Goal: Task Accomplishment & Management: Manage account settings

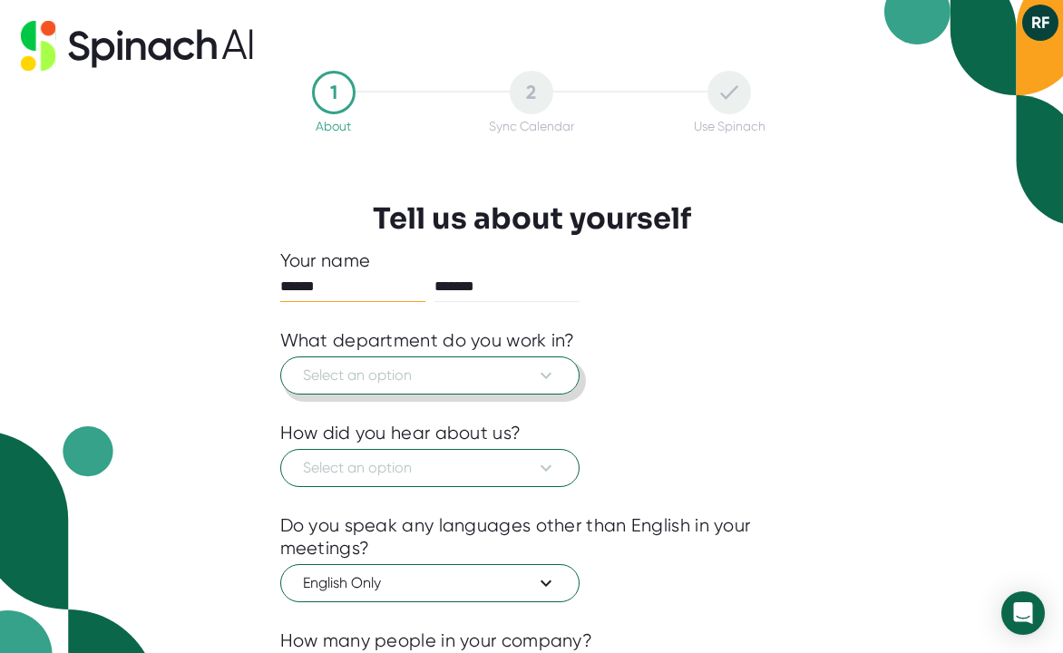
click at [482, 368] on span "Select an option" at bounding box center [430, 376] width 254 height 22
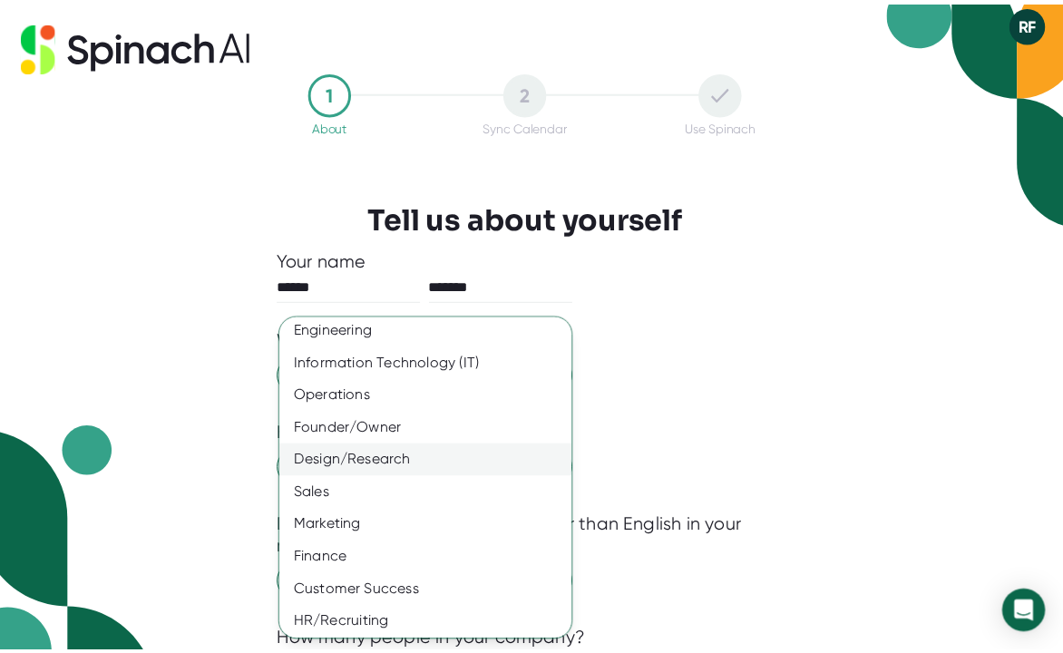
scroll to position [96, 0]
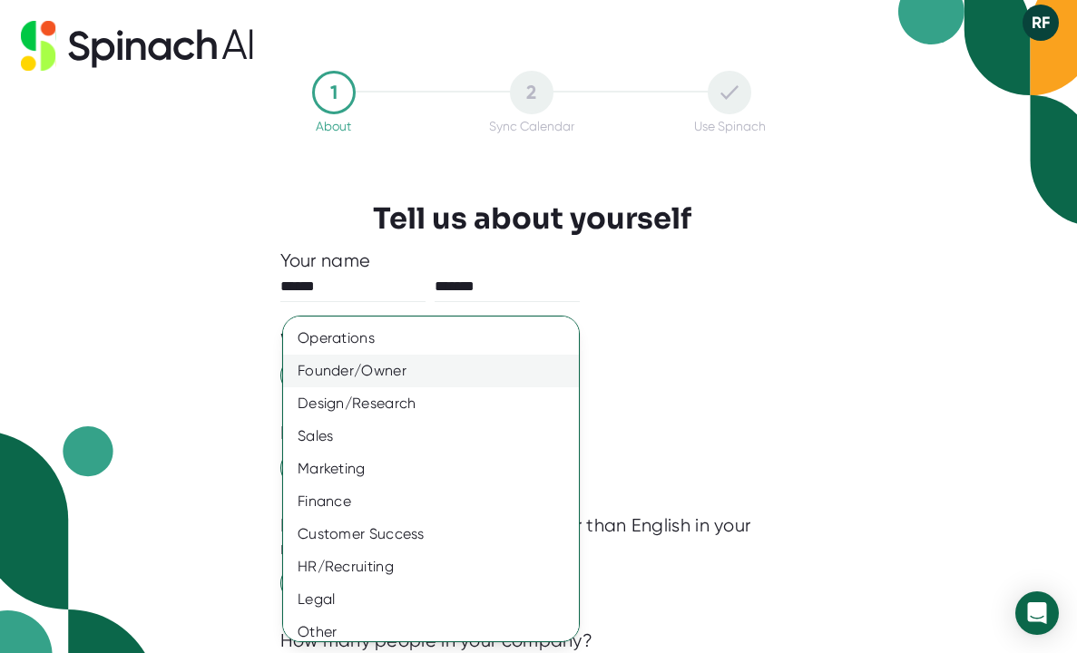
click at [428, 365] on div "Founder/Owner" at bounding box center [437, 371] width 309 height 33
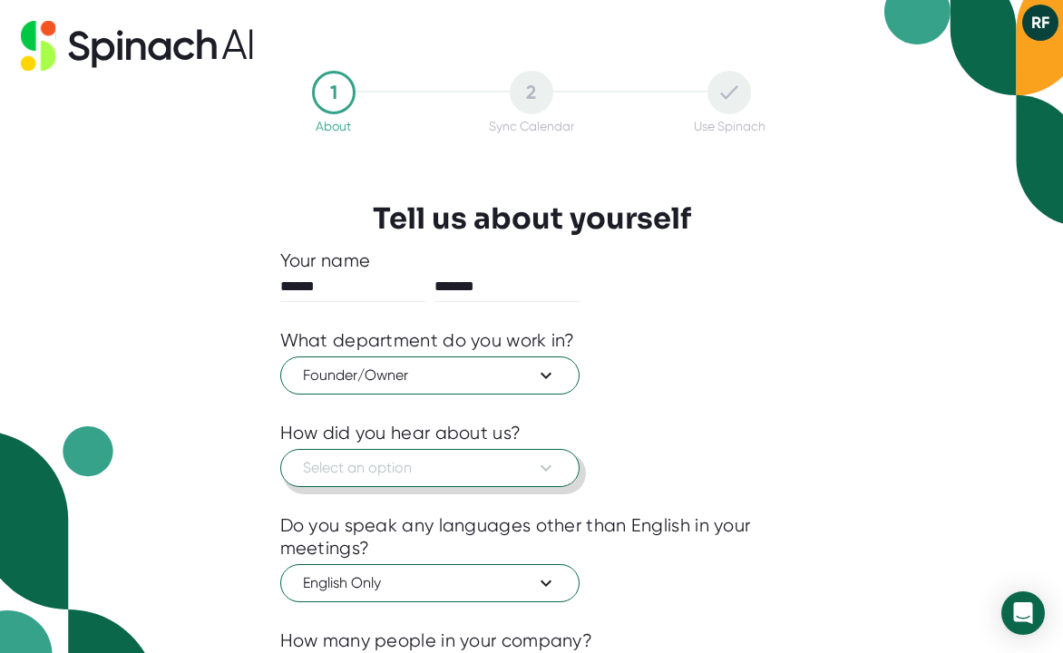
click at [404, 464] on span "Select an option" at bounding box center [430, 468] width 254 height 22
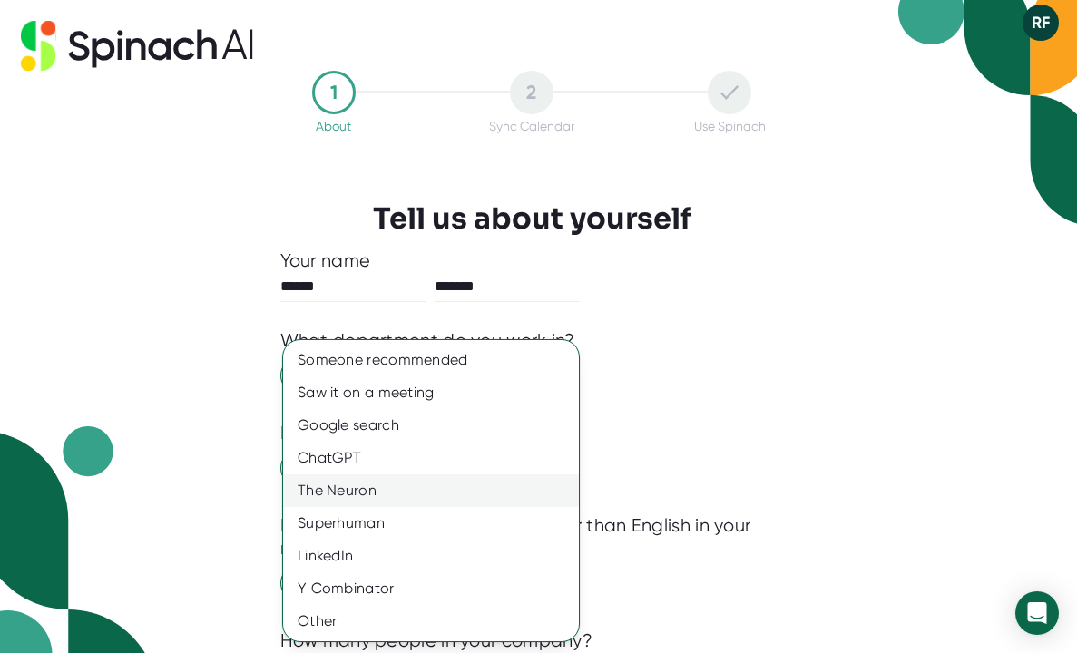
click at [389, 489] on div "The Neuron" at bounding box center [431, 491] width 296 height 33
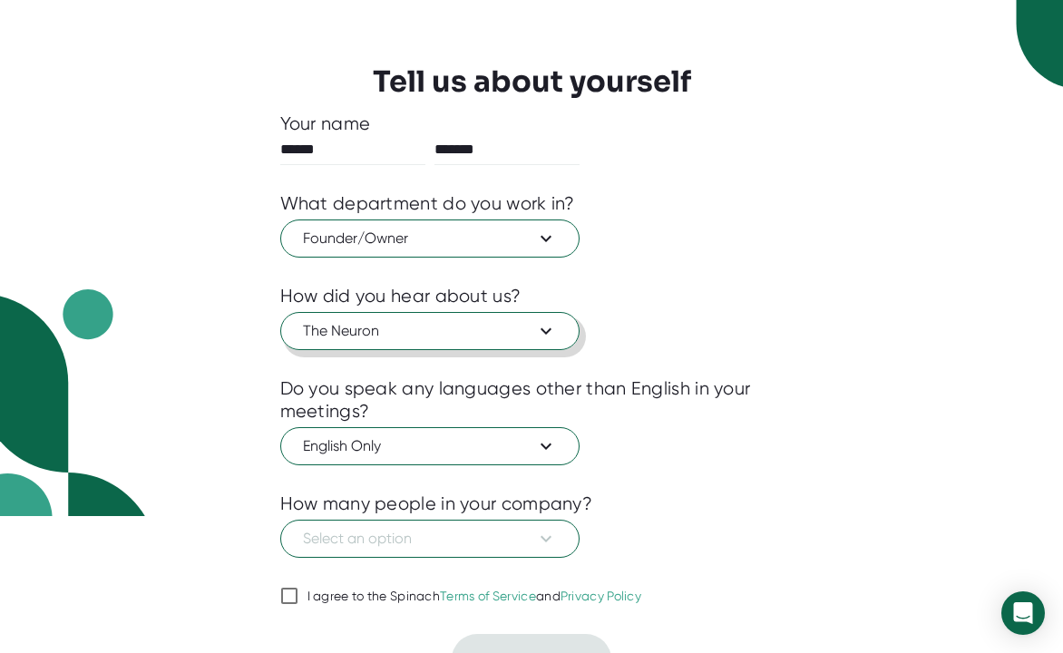
scroll to position [169, 0]
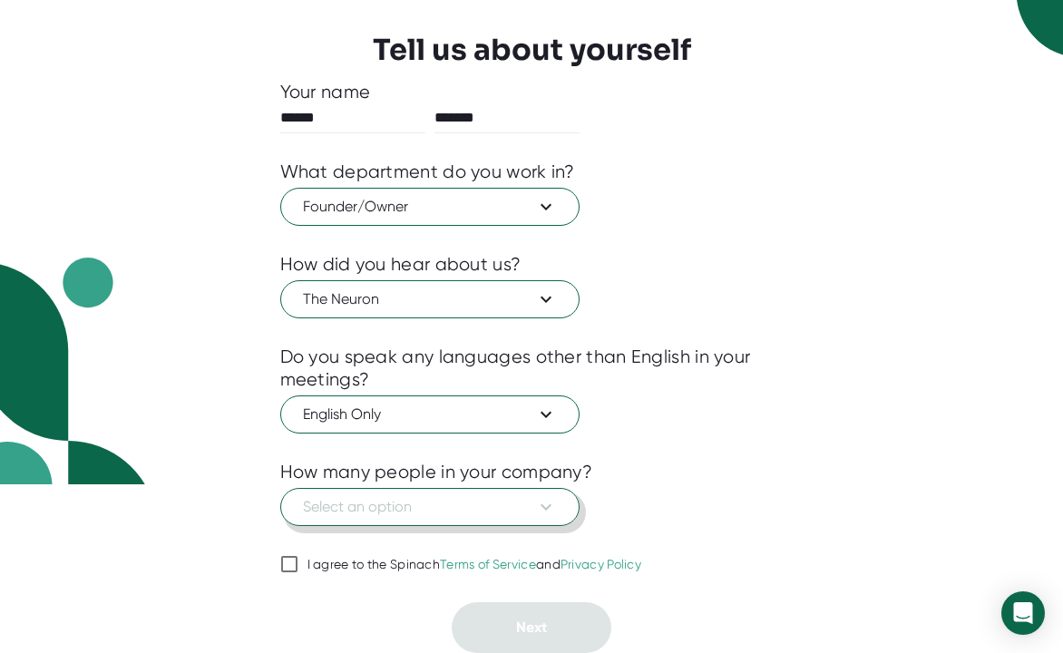
click at [511, 507] on span "Select an option" at bounding box center [430, 507] width 254 height 22
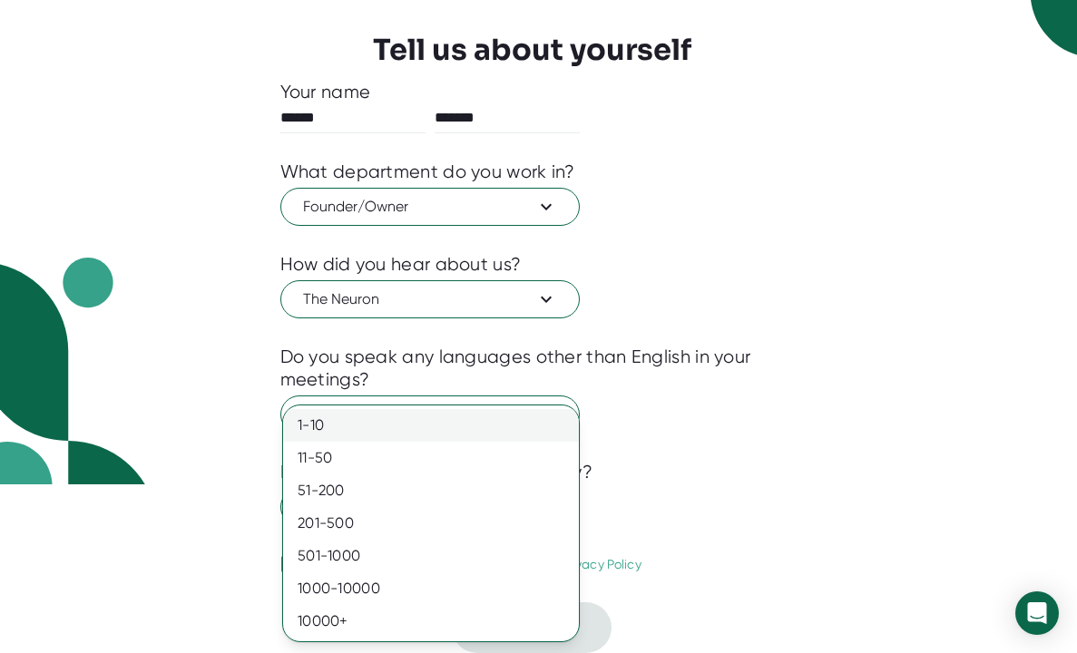
click at [411, 431] on div "1-10" at bounding box center [431, 425] width 296 height 33
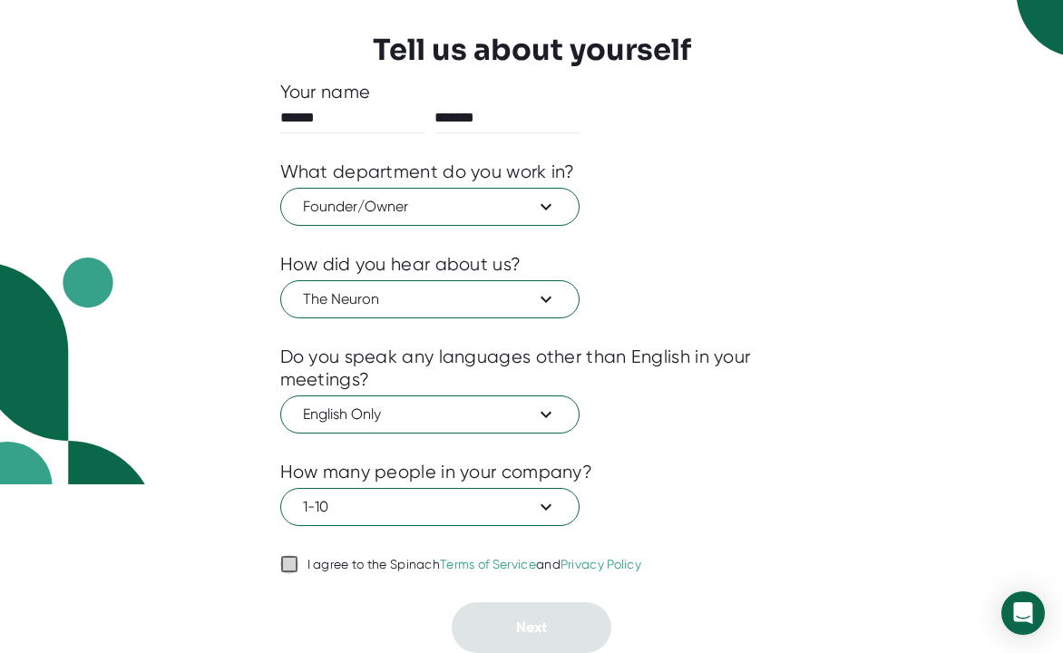
click at [297, 562] on input "I agree to the Spinach Terms of Service and Privacy Policy" at bounding box center [289, 564] width 18 height 22
checkbox input "true"
click at [508, 631] on button "Next" at bounding box center [532, 627] width 160 height 51
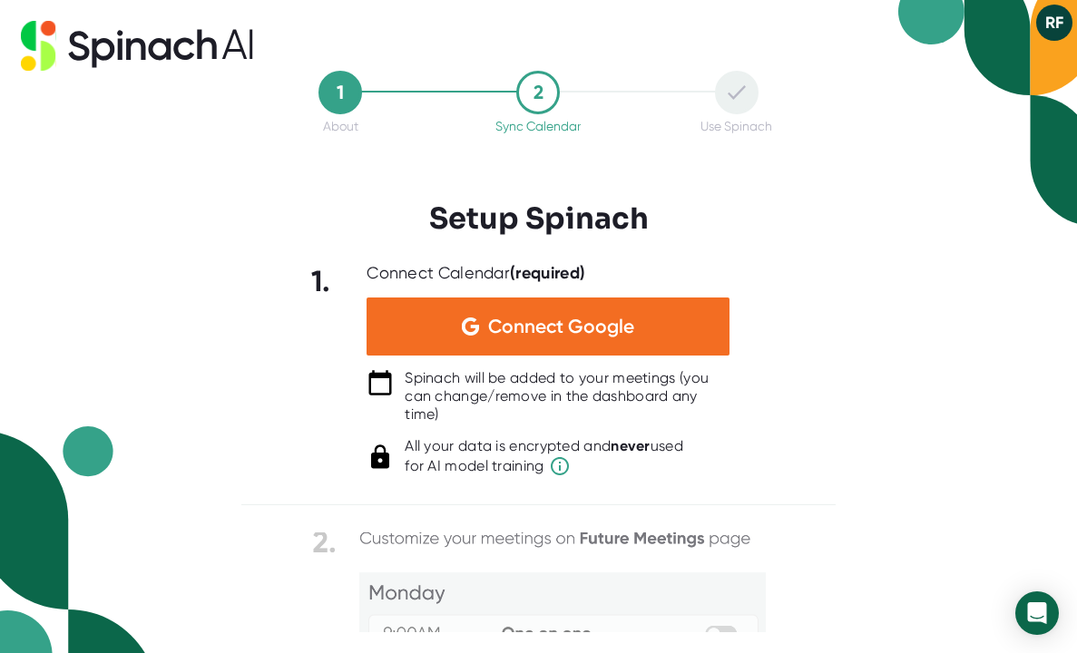
scroll to position [0, 0]
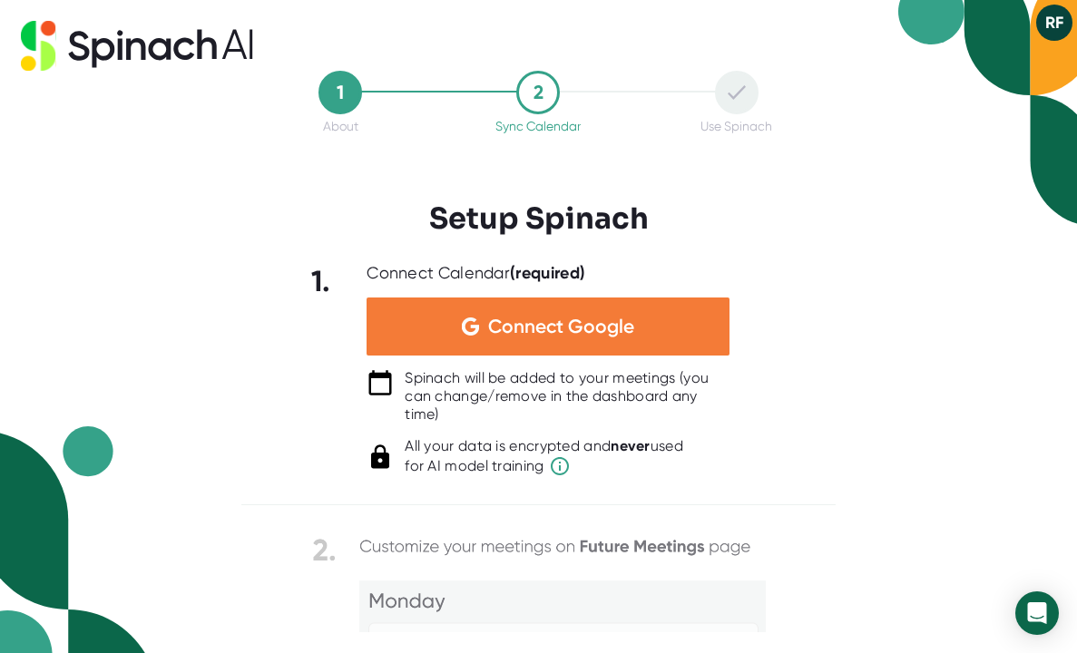
click at [595, 327] on span "Connect Google" at bounding box center [561, 327] width 146 height 18
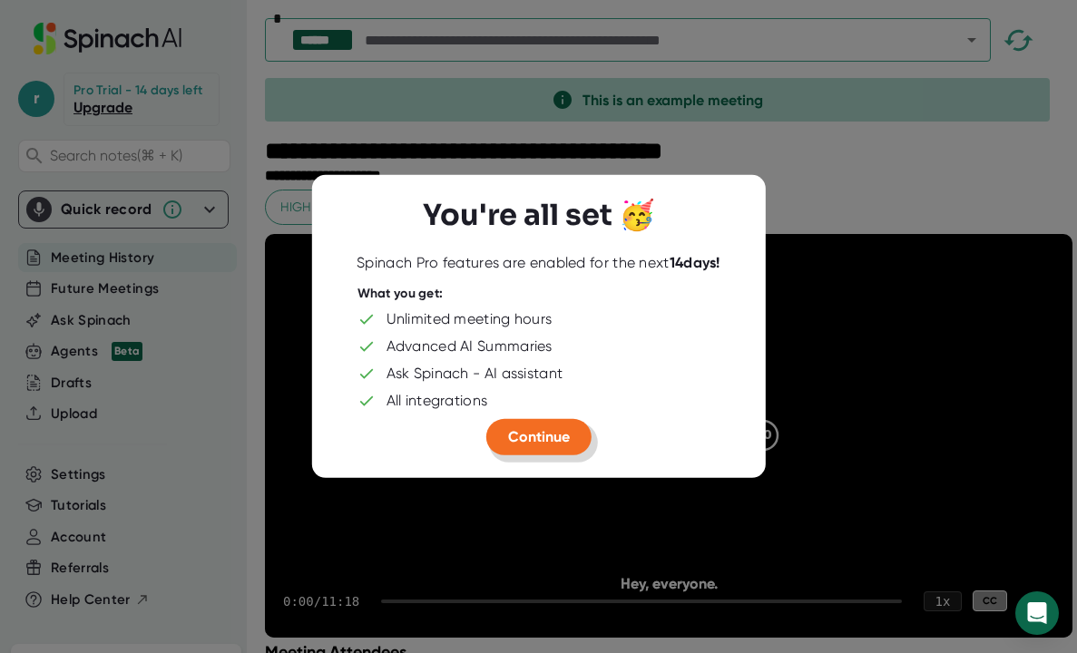
click at [545, 431] on span "Continue" at bounding box center [539, 436] width 62 height 17
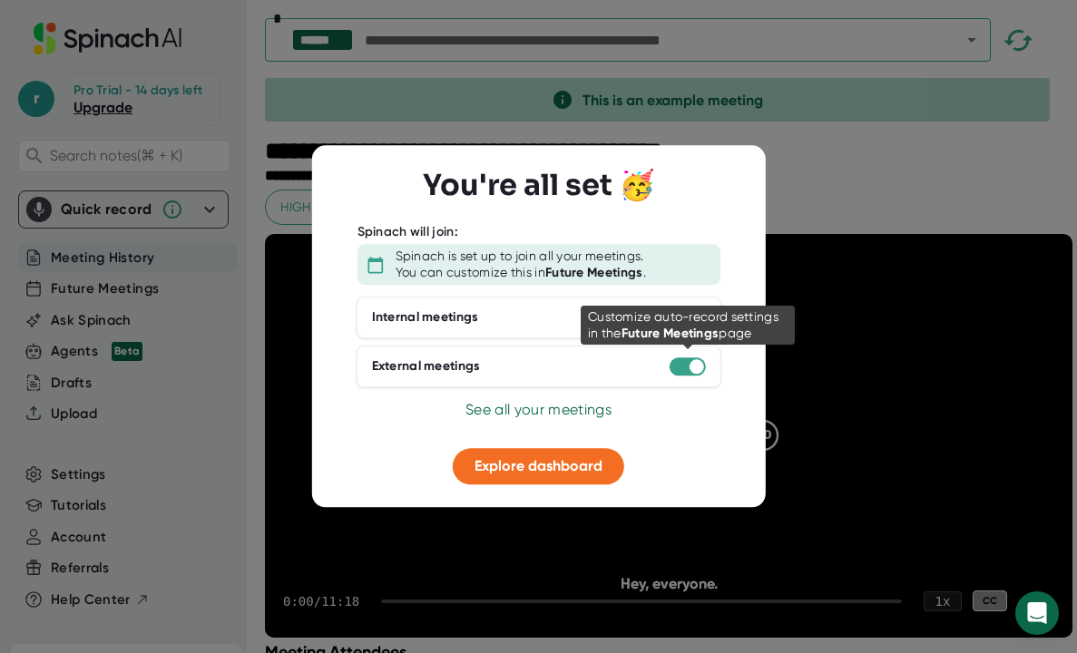
click at [696, 367] on div at bounding box center [697, 366] width 15 height 15
click at [680, 366] on div at bounding box center [688, 366] width 36 height 18
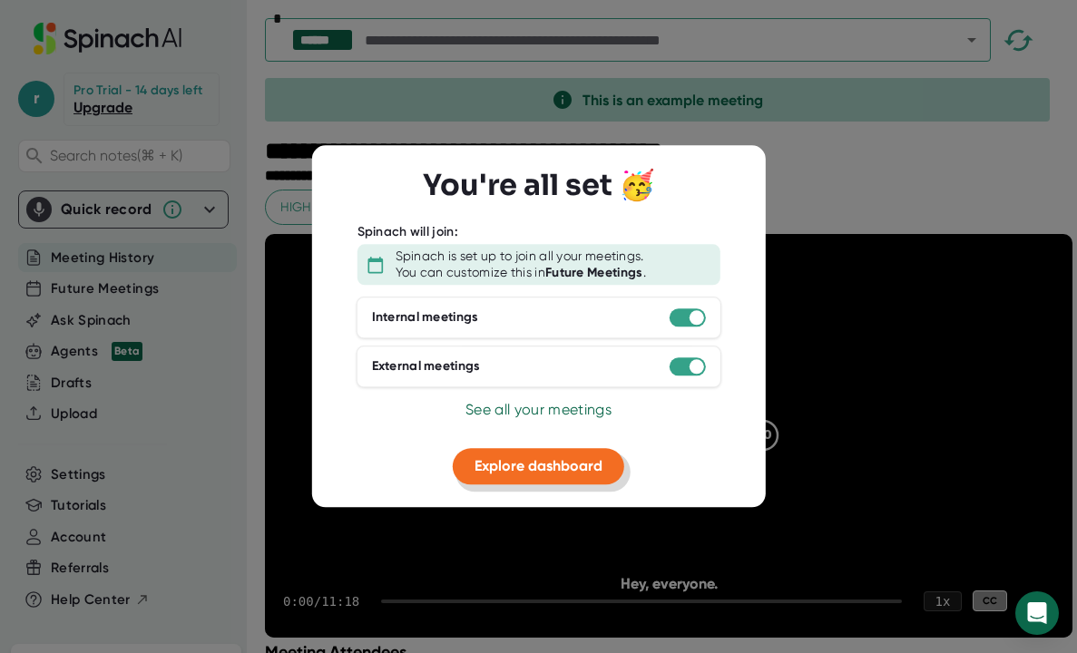
click at [559, 457] on span "Explore dashboard" at bounding box center [539, 465] width 128 height 17
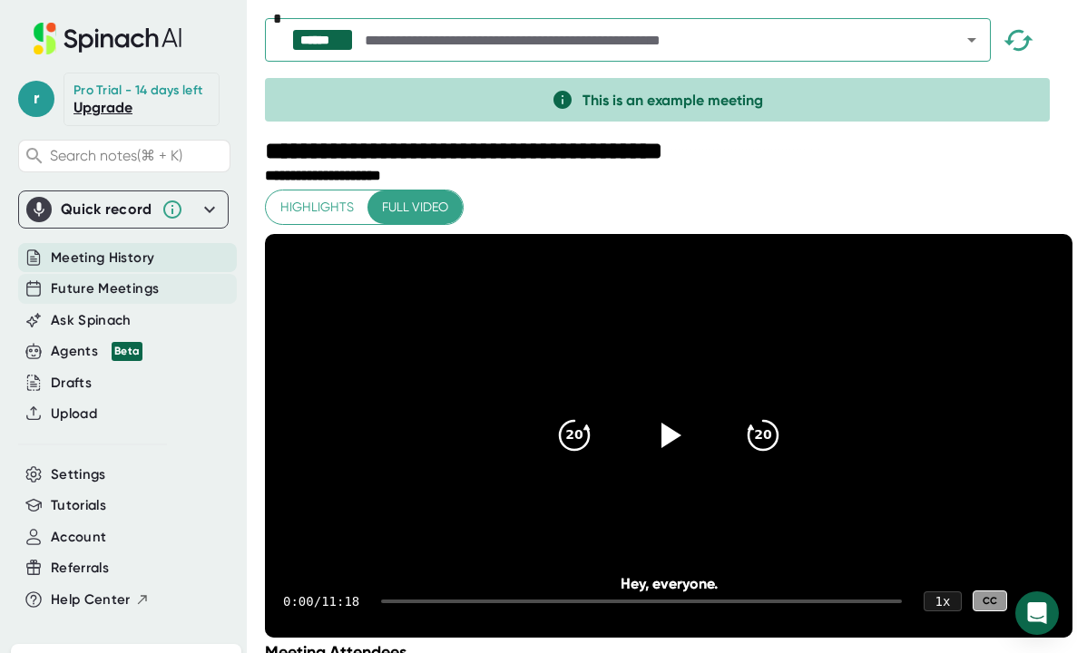
click at [76, 299] on span "Future Meetings" at bounding box center [105, 289] width 108 height 21
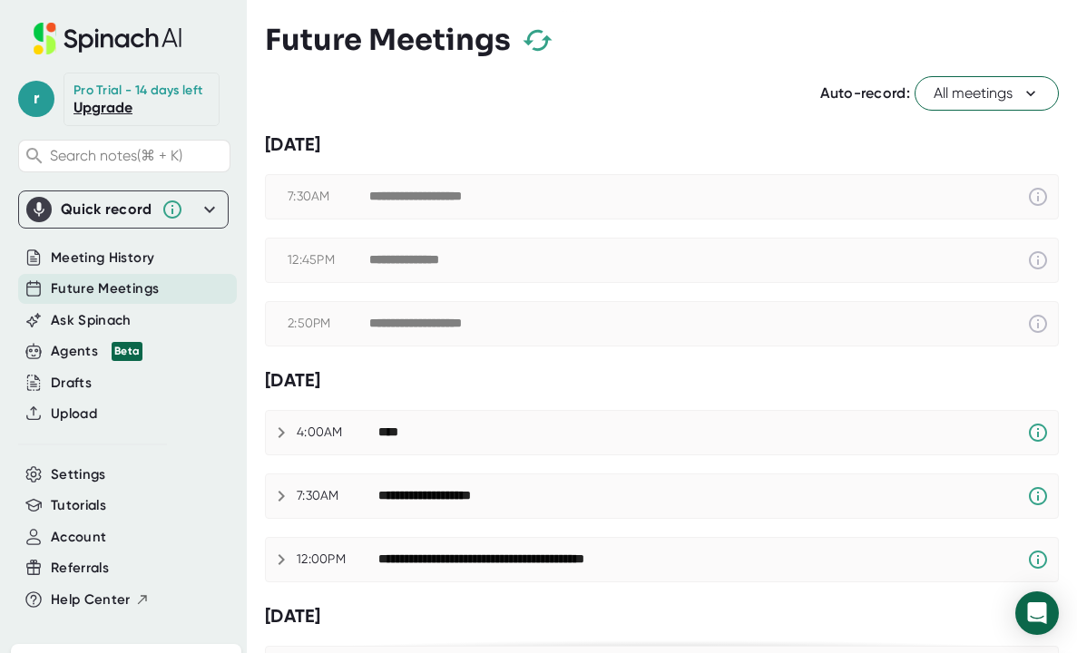
click at [972, 93] on span "All meetings" at bounding box center [987, 94] width 106 height 22
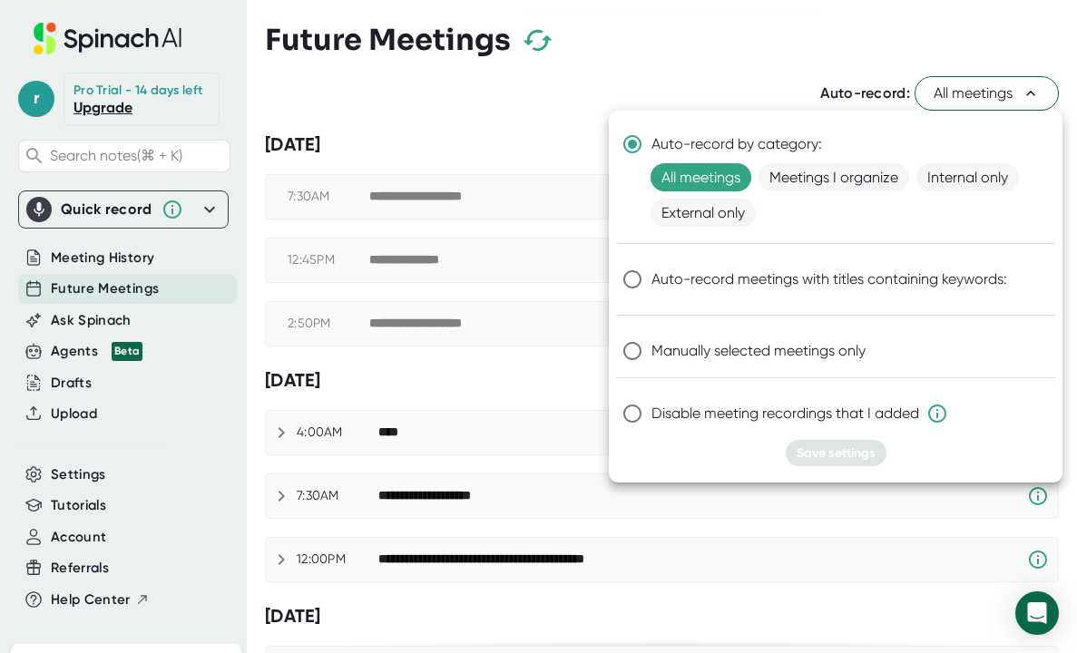
click at [633, 350] on input "Manually selected meetings only" at bounding box center [632, 351] width 38 height 38
radio input "true"
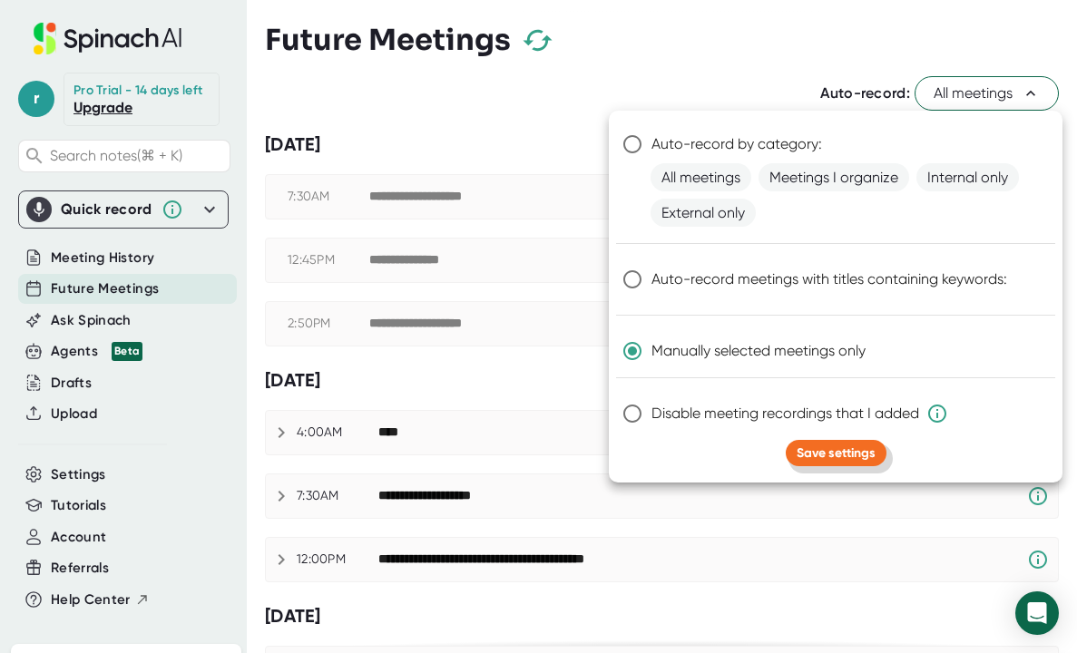
click at [849, 449] on span "Save settings" at bounding box center [836, 452] width 79 height 15
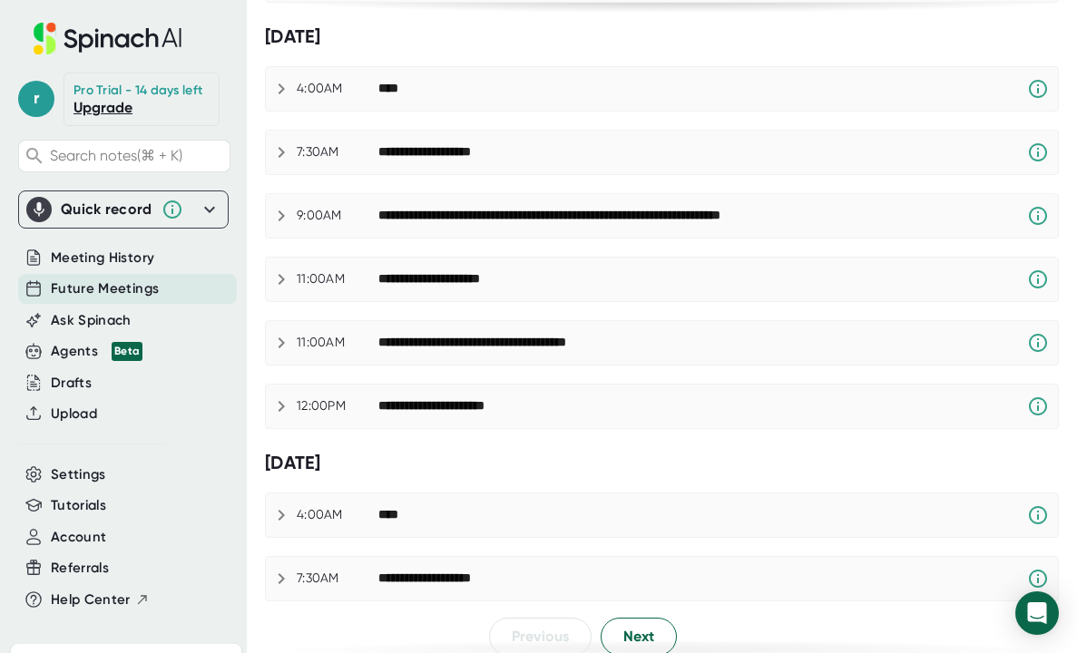
scroll to position [1068, 0]
